Goal: Information Seeking & Learning: Learn about a topic

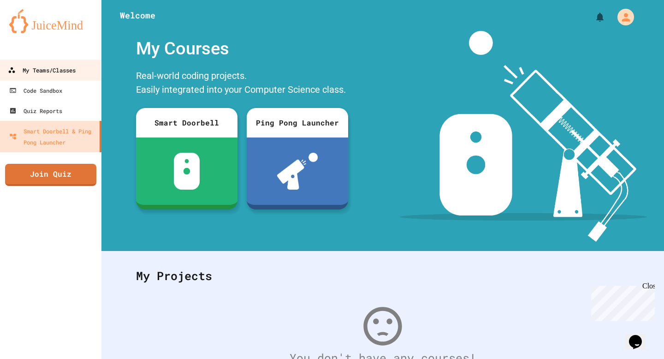
click at [36, 65] on div "My Teams/Classes" at bounding box center [42, 71] width 68 height 12
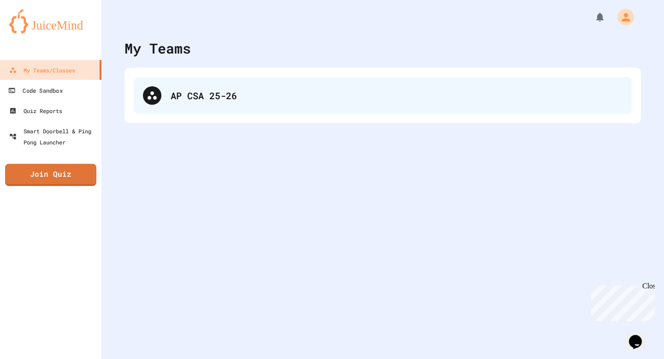
click at [158, 89] on div at bounding box center [152, 95] width 18 height 18
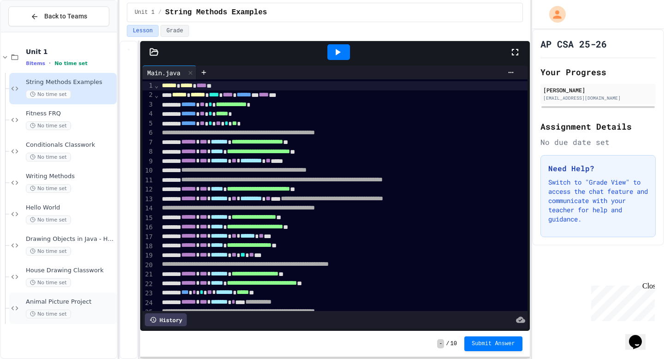
click at [86, 307] on div "Animal Picture Project No time set" at bounding box center [70, 308] width 89 height 20
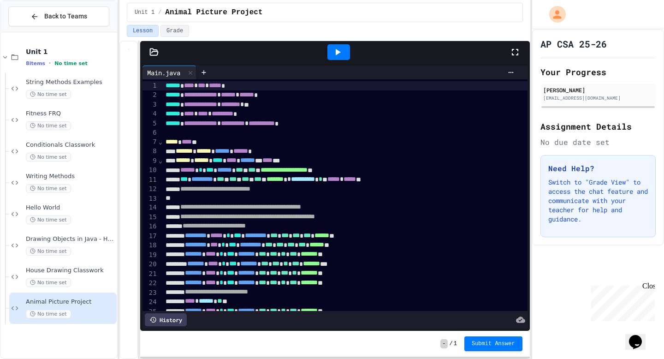
click at [338, 56] on icon at bounding box center [337, 52] width 11 height 11
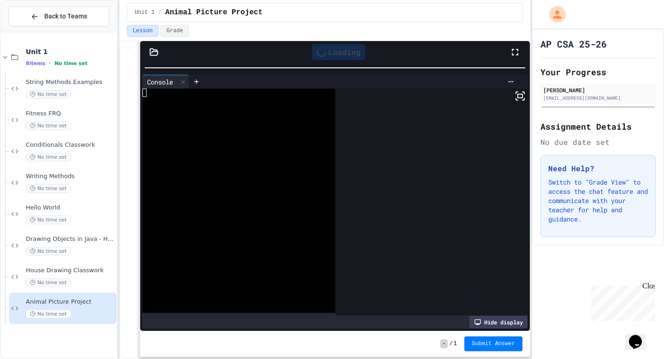
click at [345, 27] on div "**********" at bounding box center [324, 179] width 411 height 359
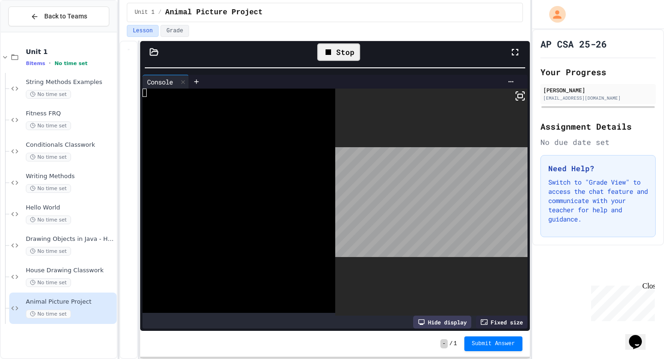
click at [524, 96] on icon at bounding box center [520, 95] width 11 height 11
click at [332, 64] on div at bounding box center [334, 67] width 389 height 9
click at [330, 58] on div "Stop" at bounding box center [338, 52] width 43 height 18
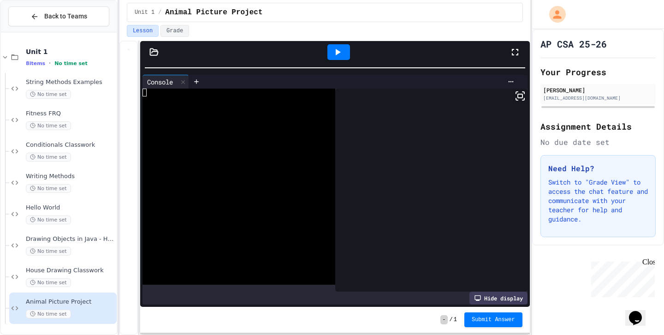
click at [515, 52] on icon at bounding box center [515, 52] width 11 height 11
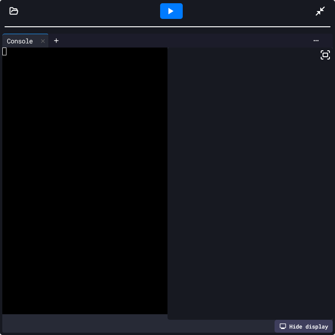
click at [166, 10] on icon at bounding box center [170, 11] width 11 height 11
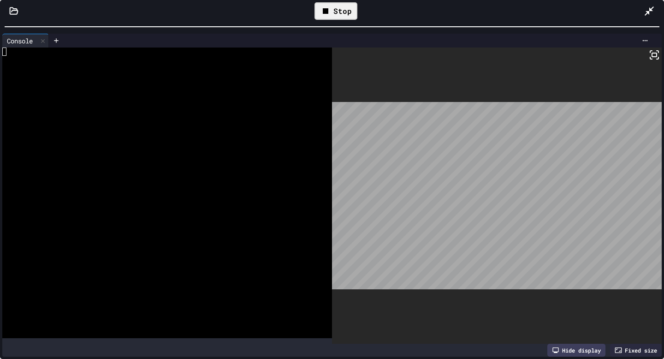
click at [649, 50] on icon at bounding box center [654, 54] width 11 height 11
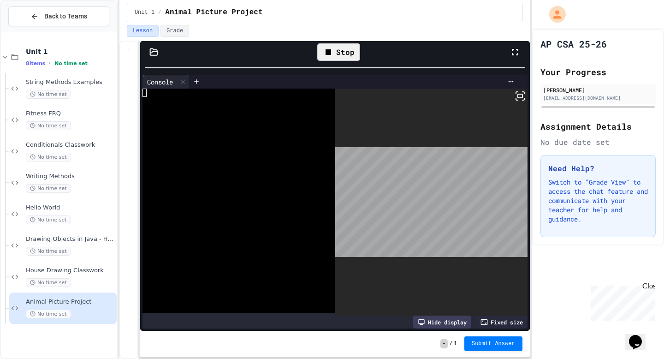
click at [513, 49] on icon at bounding box center [515, 52] width 6 height 6
click at [518, 98] on rect at bounding box center [520, 96] width 5 height 4
click at [520, 99] on icon at bounding box center [520, 95] width 11 height 11
click at [336, 50] on div "Stop" at bounding box center [338, 52] width 43 height 18
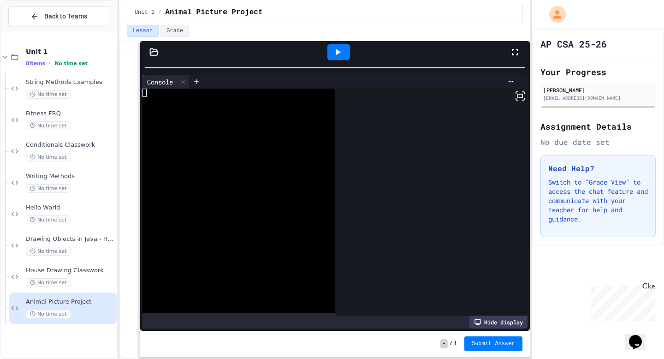
click at [522, 98] on icon at bounding box center [520, 95] width 11 height 11
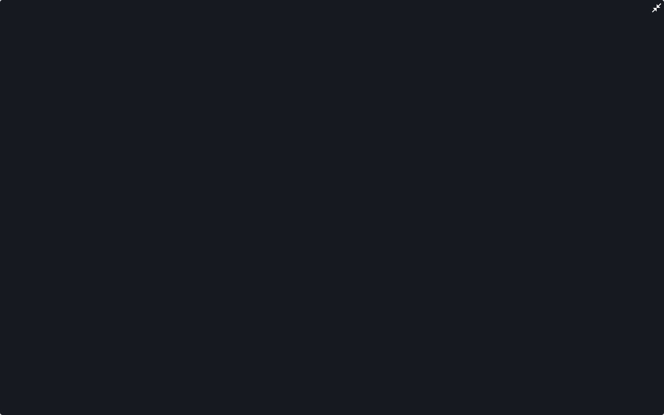
click at [329, 73] on div at bounding box center [332, 207] width 664 height 415
click at [383, 229] on div at bounding box center [332, 207] width 664 height 415
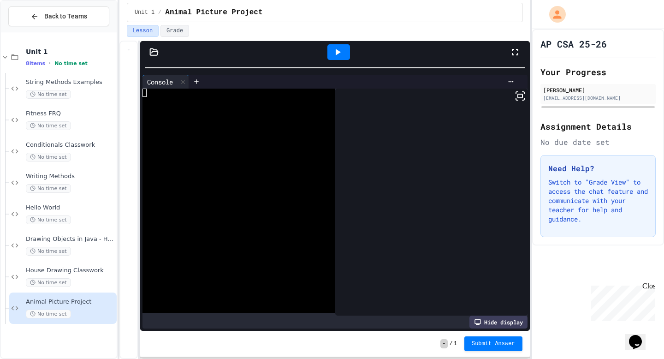
click at [338, 52] on icon at bounding box center [338, 52] width 5 height 6
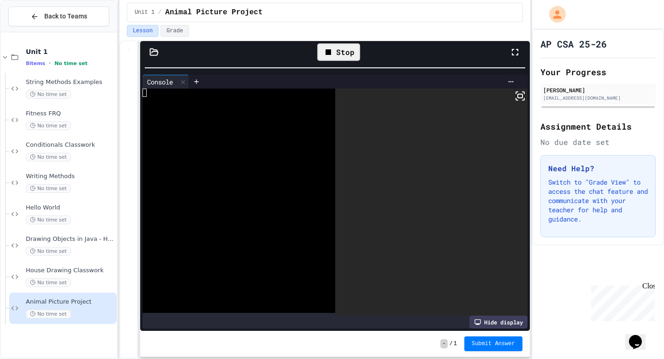
click at [518, 98] on rect at bounding box center [520, 96] width 5 height 4
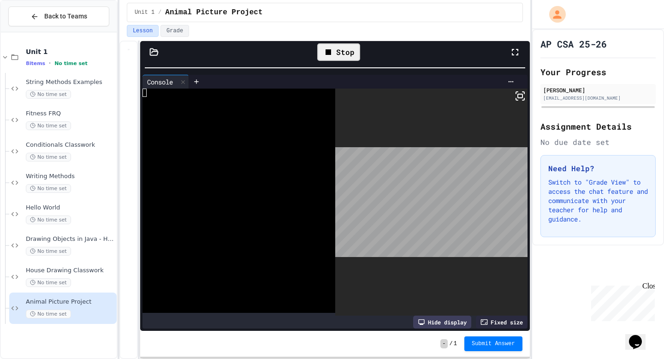
click at [334, 57] on div "Stop" at bounding box center [338, 52] width 43 height 18
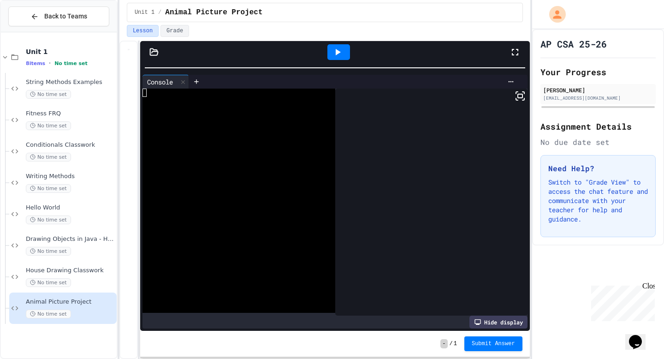
click at [521, 96] on rect at bounding box center [520, 96] width 5 height 4
click at [337, 52] on icon at bounding box center [338, 52] width 5 height 6
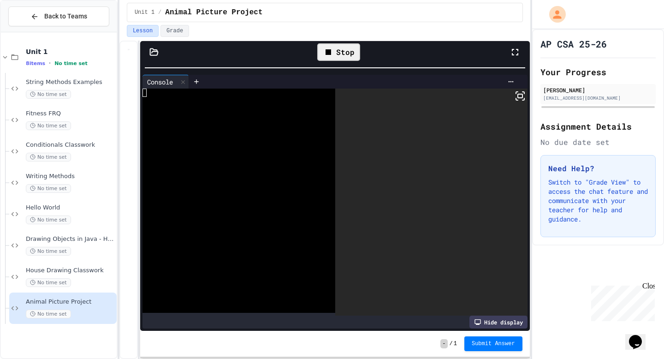
click at [522, 98] on rect at bounding box center [520, 96] width 5 height 4
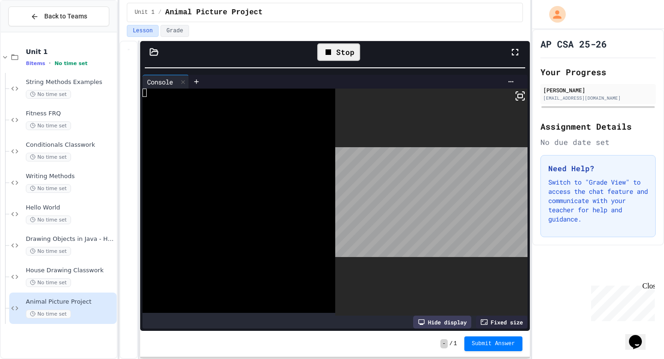
click at [347, 45] on div "Stop" at bounding box center [338, 52] width 43 height 18
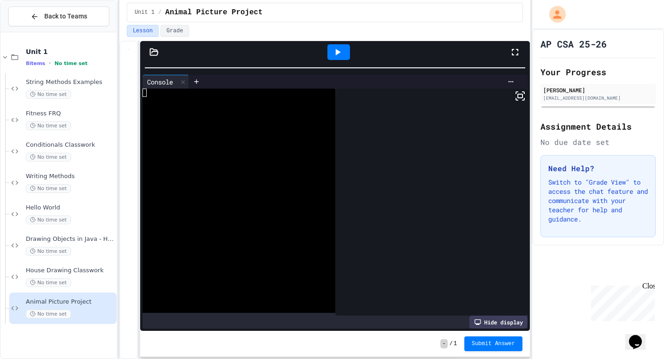
click at [326, 51] on div at bounding box center [339, 52] width 32 height 25
click at [336, 50] on icon at bounding box center [338, 52] width 5 height 6
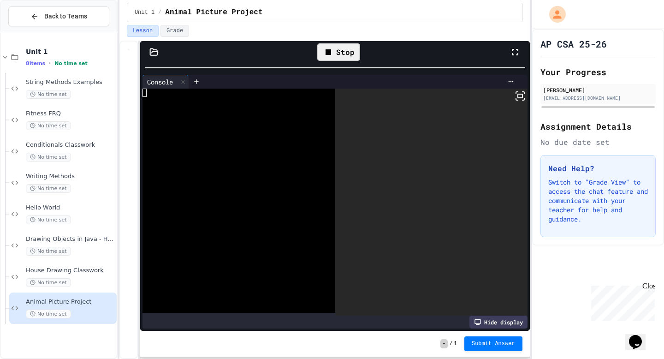
drag, startPoint x: 519, startPoint y: 98, endPoint x: 517, endPoint y: 151, distance: 53.1
click at [519, 98] on icon at bounding box center [520, 95] width 11 height 11
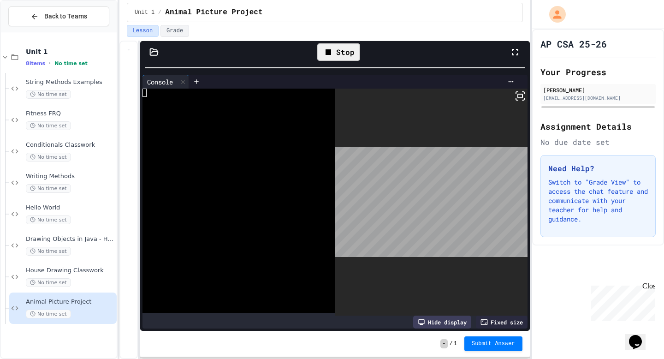
click at [481, 320] on icon at bounding box center [483, 322] width 7 height 6
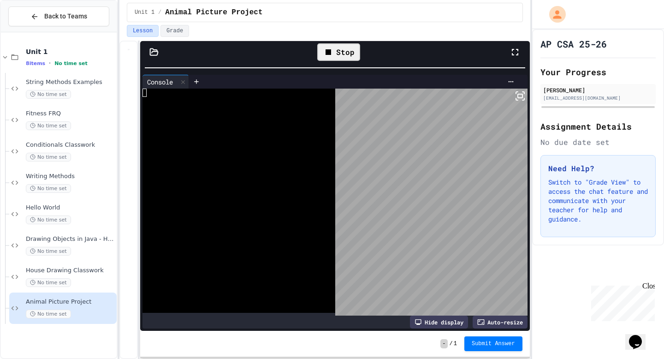
click at [443, 323] on div "Hide display" at bounding box center [439, 321] width 58 height 13
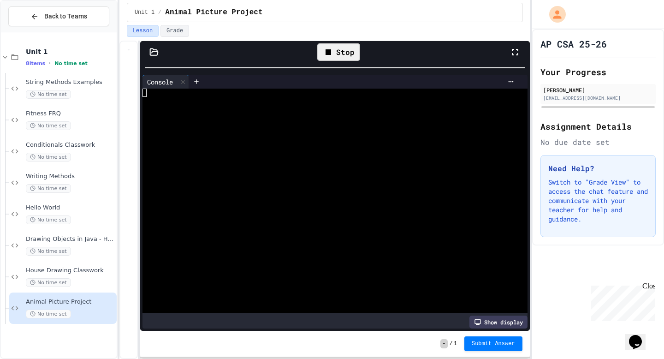
click at [487, 314] on div "WWWWWWWWWWWWWWWWWWWWWWWWWWWWWWWW" at bounding box center [334, 202] width 385 height 227
click at [485, 316] on div "Show display" at bounding box center [498, 321] width 58 height 13
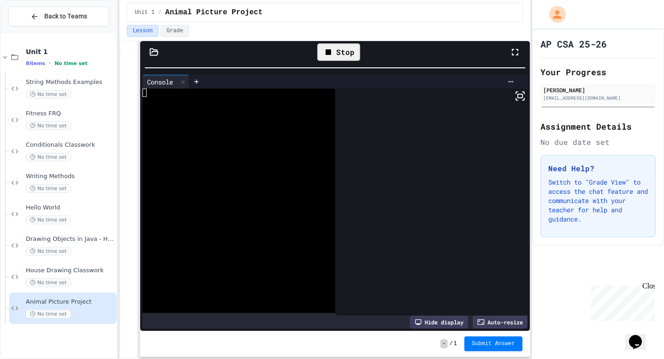
click at [481, 320] on icon at bounding box center [480, 321] width 7 height 7
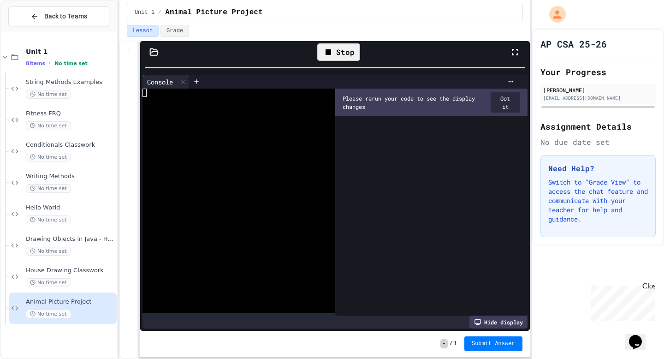
click at [359, 52] on div "Stop" at bounding box center [338, 52] width 43 height 18
click at [342, 56] on icon at bounding box center [337, 52] width 11 height 11
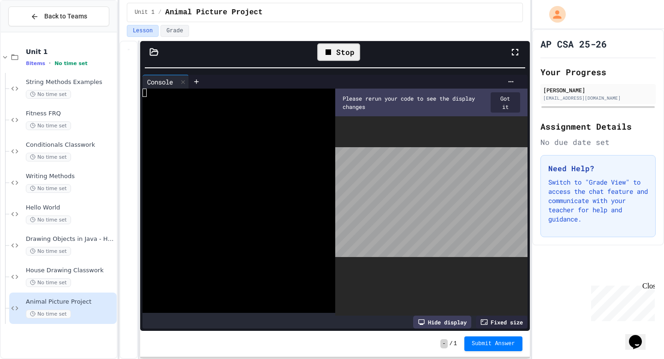
click at [510, 118] on div at bounding box center [431, 202] width 192 height 227
click at [506, 111] on button "Got it" at bounding box center [505, 102] width 29 height 20
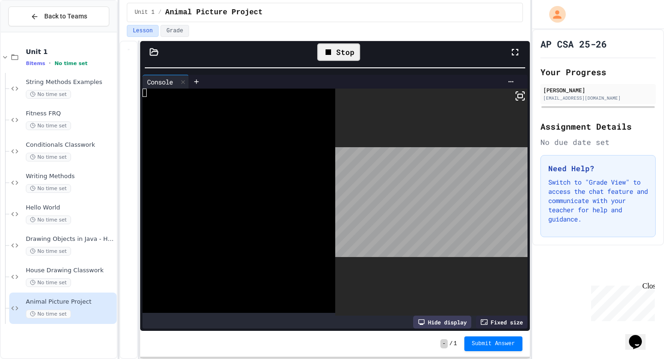
click at [521, 94] on rect at bounding box center [520, 96] width 5 height 4
click at [513, 48] on icon at bounding box center [515, 52] width 11 height 11
